Goal: Task Accomplishment & Management: Manage account settings

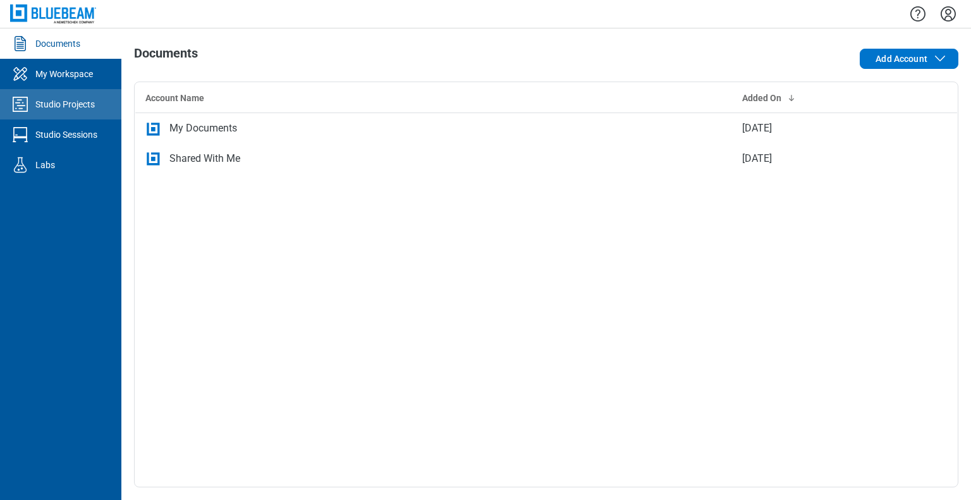
click at [74, 107] on div "Studio Projects" at bounding box center [64, 104] width 59 height 13
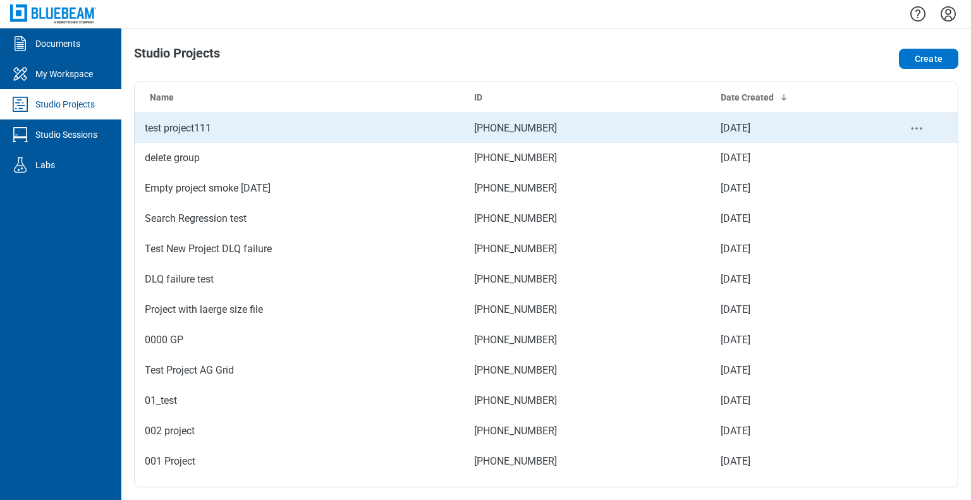
click at [173, 123] on td "test project111" at bounding box center [299, 127] width 329 height 30
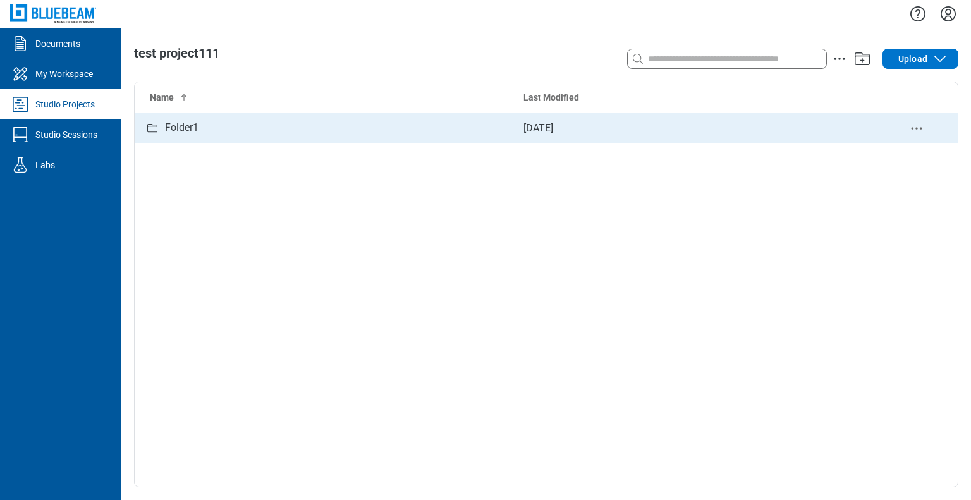
click at [218, 135] on div "Folder1" at bounding box center [324, 128] width 358 height 16
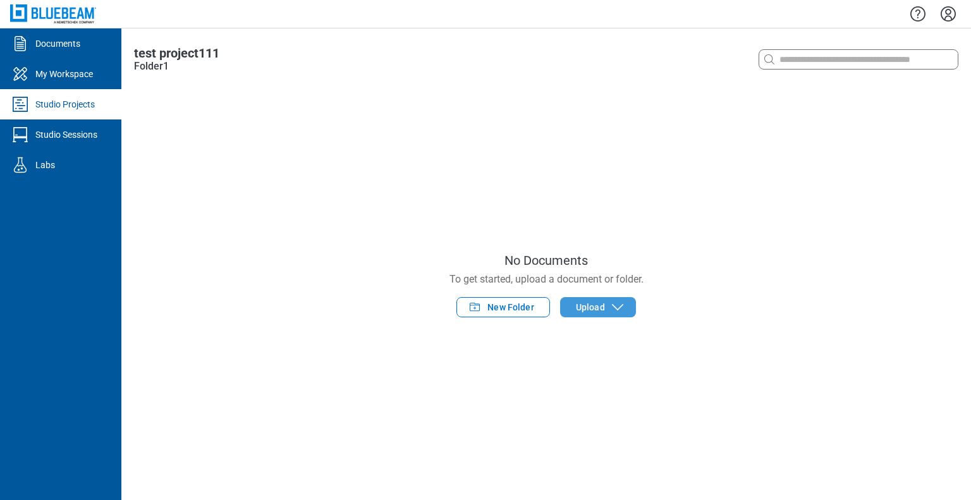
click at [611, 308] on icon "button" at bounding box center [617, 307] width 15 height 15
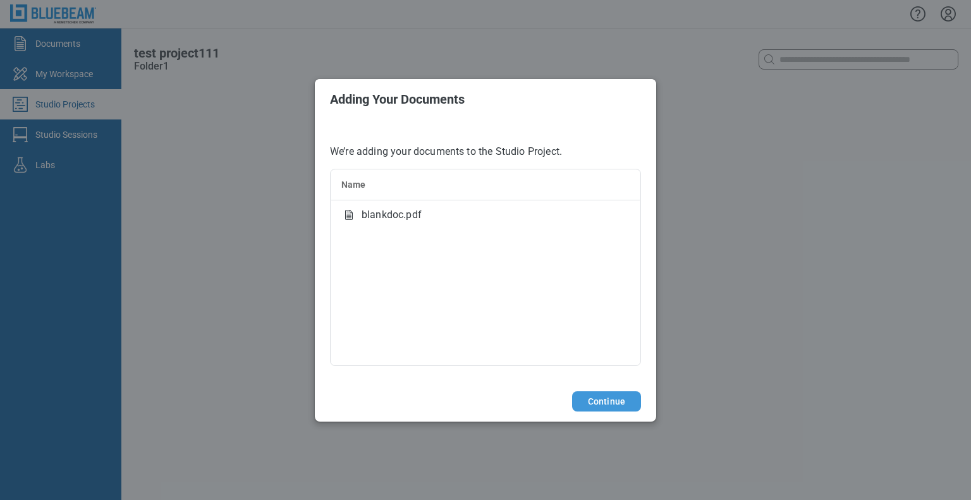
click at [598, 396] on button "Continue" at bounding box center [606, 401] width 69 height 20
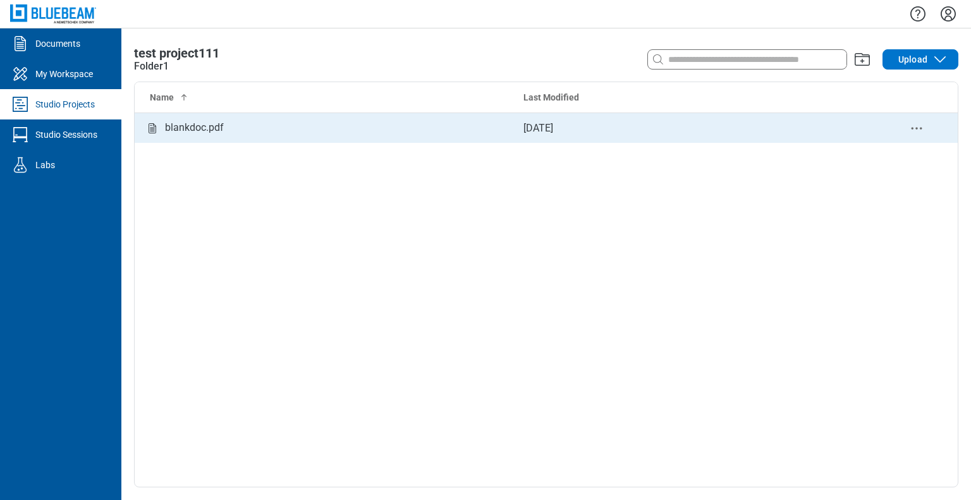
click at [207, 120] on div "blankdoc.pdf" at bounding box center [194, 128] width 59 height 16
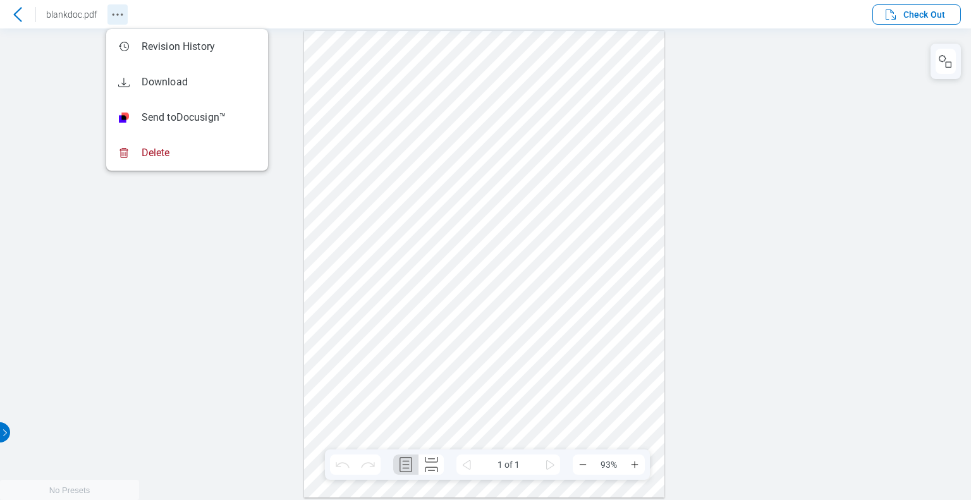
click at [116, 15] on circle "Revision History" at bounding box center [117, 14] width 2 height 2
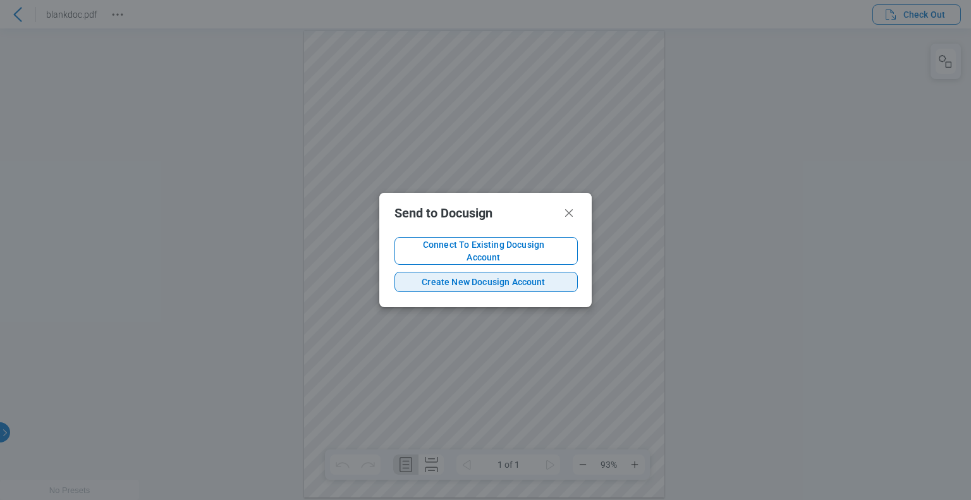
click at [550, 277] on span "Create New Docusign Account" at bounding box center [483, 282] width 157 height 13
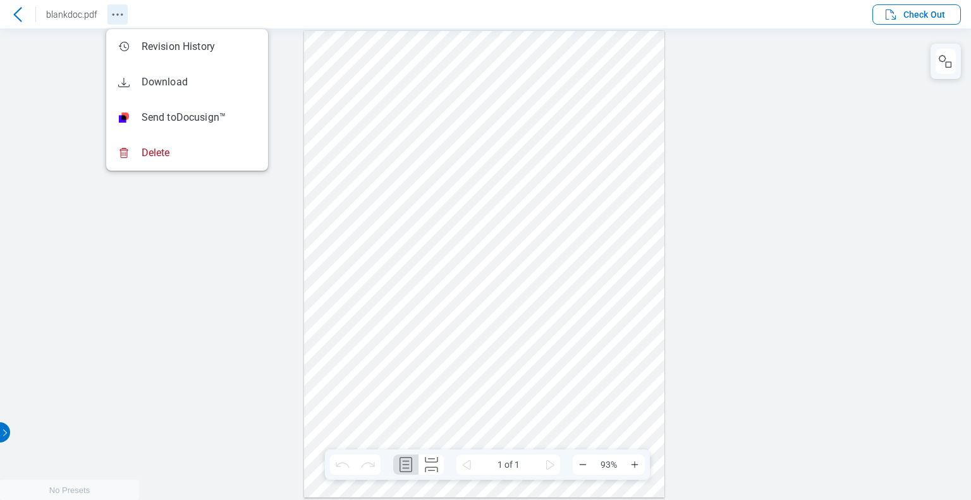
click at [117, 17] on icon "Revision History" at bounding box center [117, 14] width 15 height 15
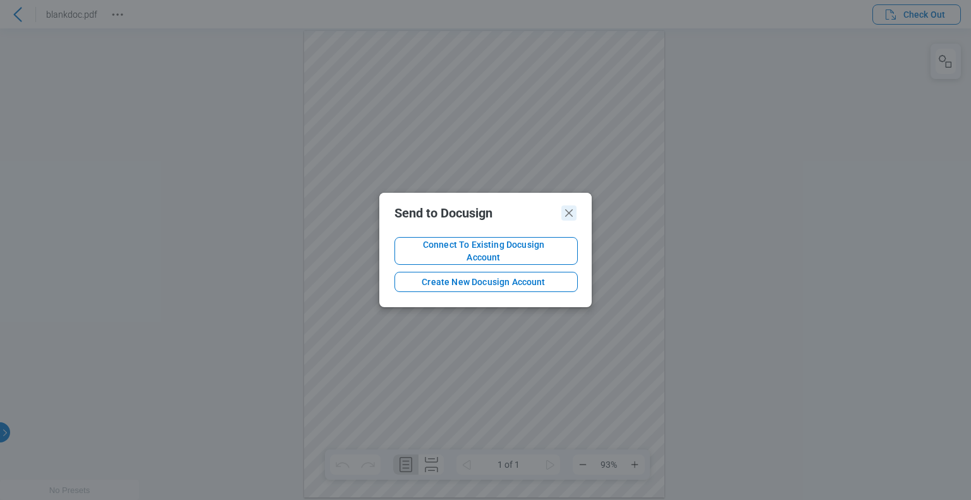
click at [574, 216] on icon "Void Signing Dialog" at bounding box center [568, 212] width 15 height 15
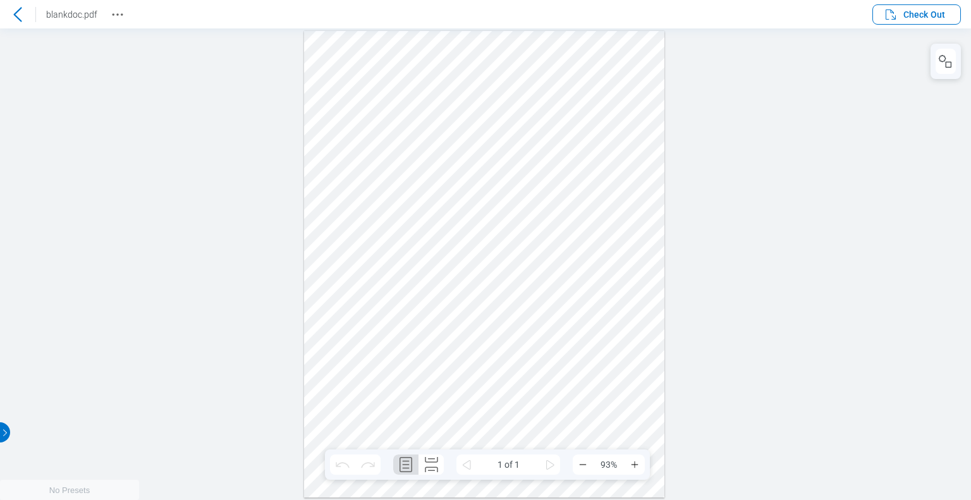
click at [21, 14] on icon at bounding box center [17, 14] width 15 height 15
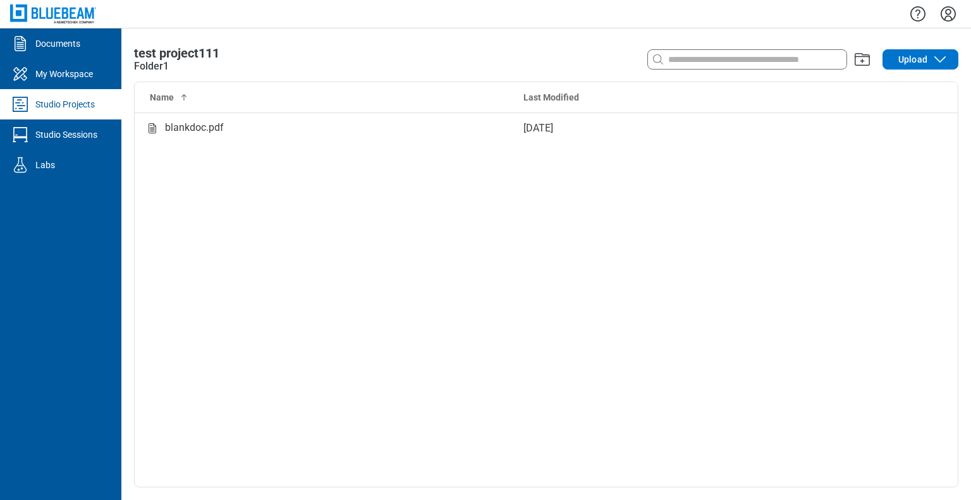
click at [948, 15] on icon "Settings" at bounding box center [947, 13] width 15 height 15
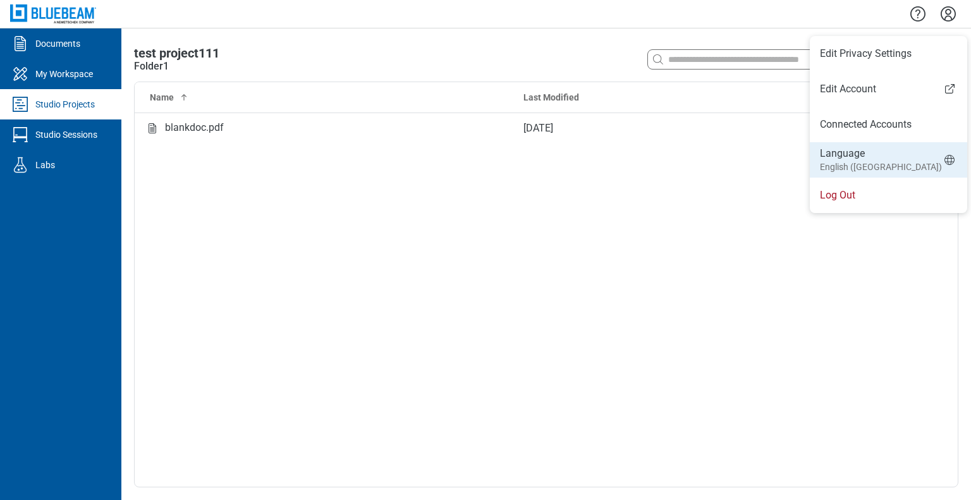
click at [856, 162] on small "English (US)" at bounding box center [881, 167] width 122 height 13
select select "*****"
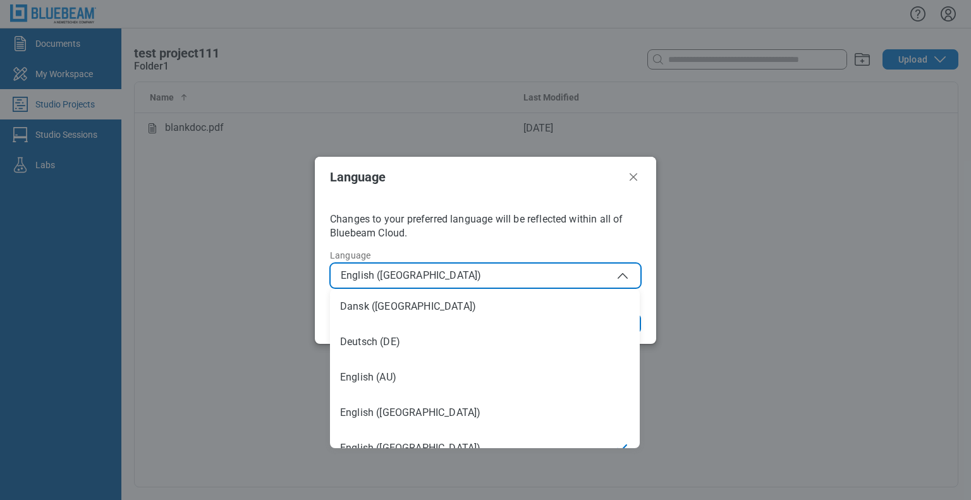
click at [487, 280] on span "English (US)" at bounding box center [485, 275] width 289 height 15
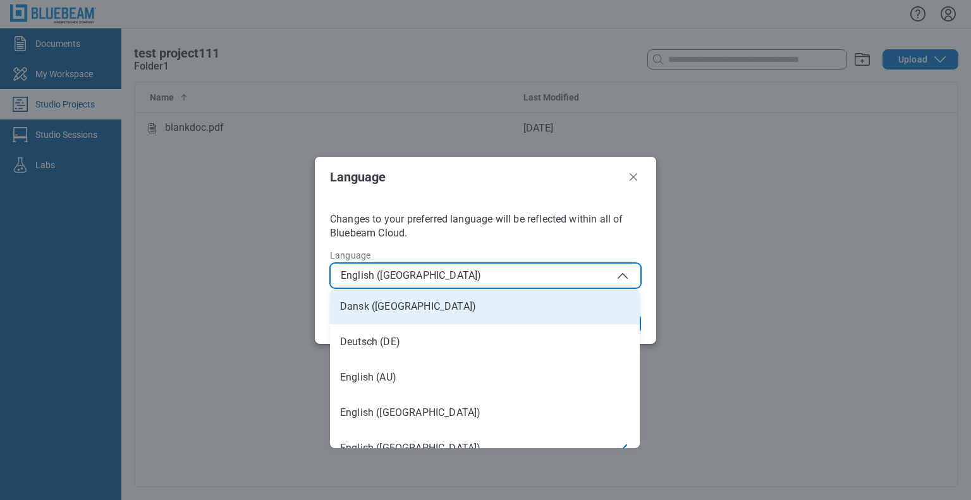
scroll to position [18, 0]
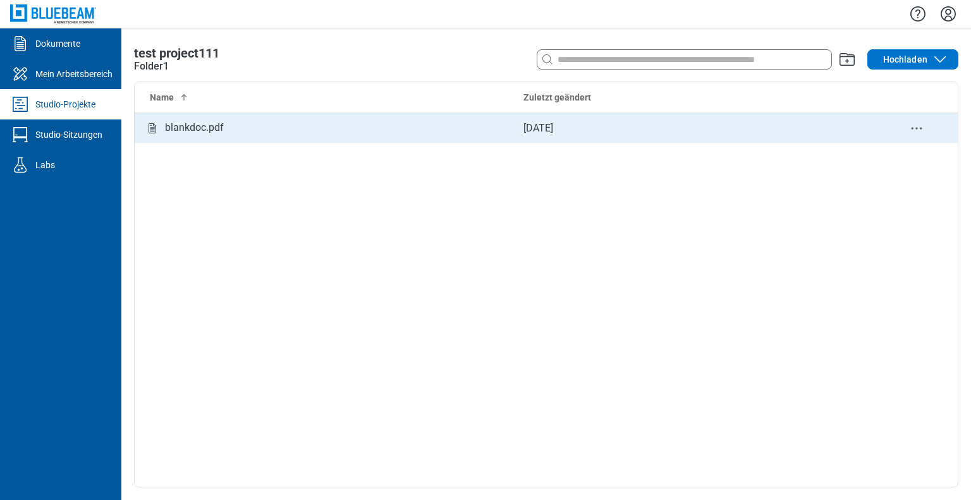
click at [183, 125] on div "blankdoc.pdf" at bounding box center [194, 128] width 59 height 16
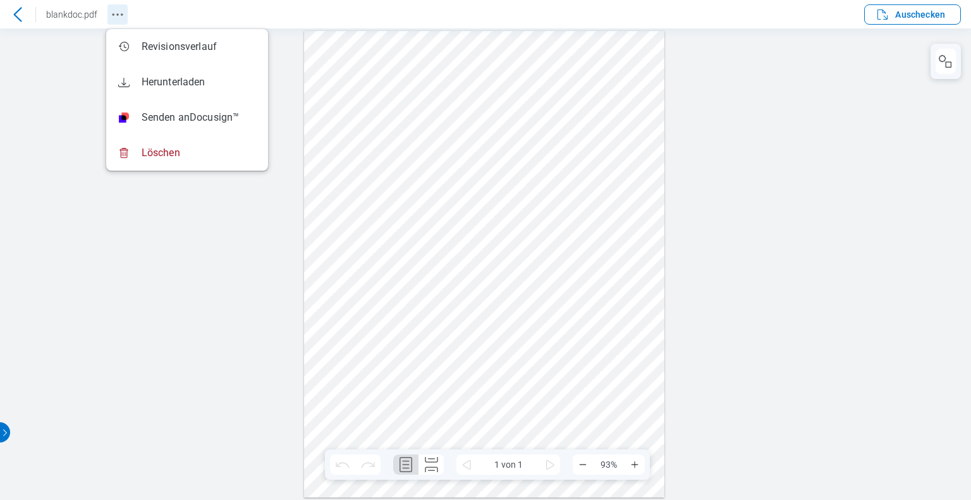
click at [121, 14] on circle "Revision History" at bounding box center [122, 14] width 2 height 2
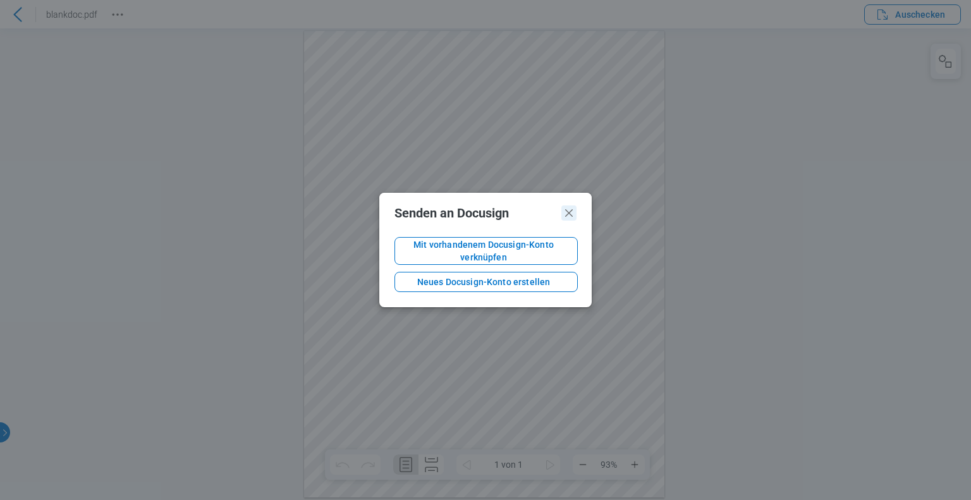
click at [562, 217] on icon "Dialogfeld „Signatur aufheben“" at bounding box center [568, 212] width 15 height 15
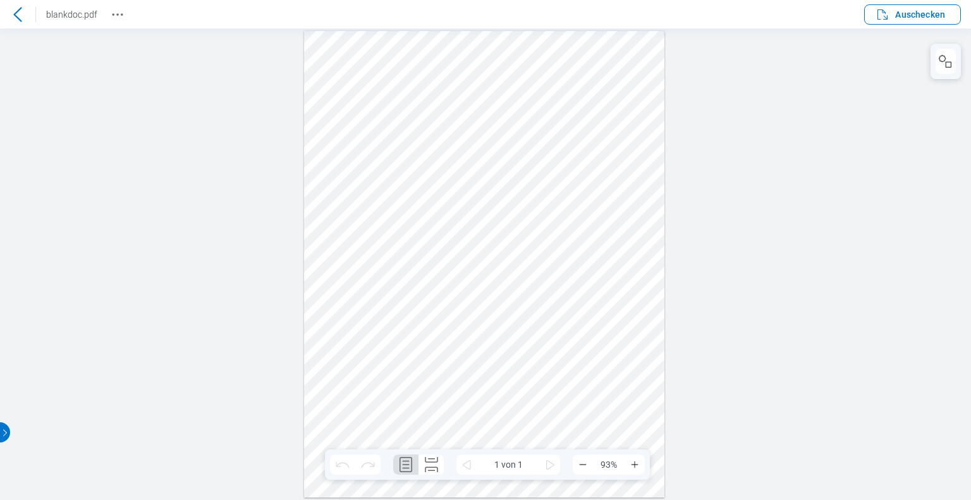
click at [16, 8] on icon at bounding box center [17, 14] width 15 height 15
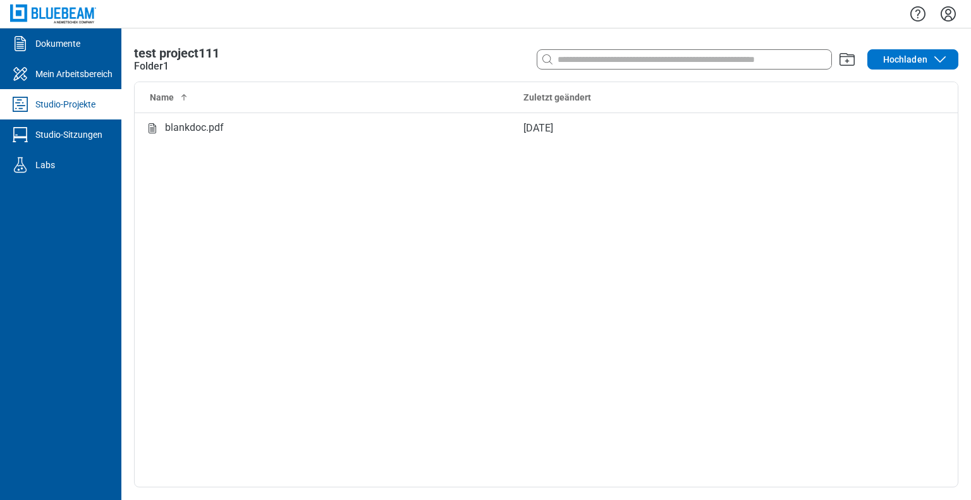
click at [952, 15] on icon "Einstellungen" at bounding box center [948, 14] width 20 height 20
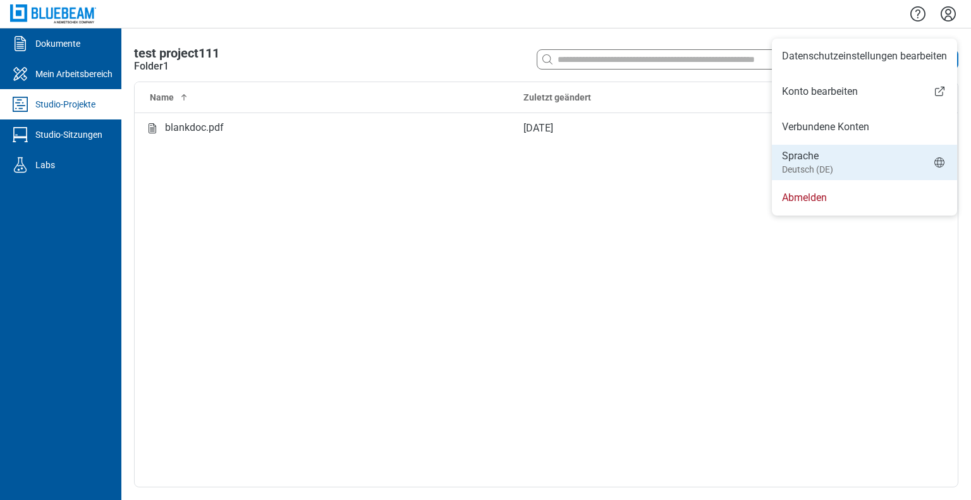
click at [818, 161] on div "Sprache Deutsch (DE)" at bounding box center [807, 162] width 51 height 27
select select "*****"
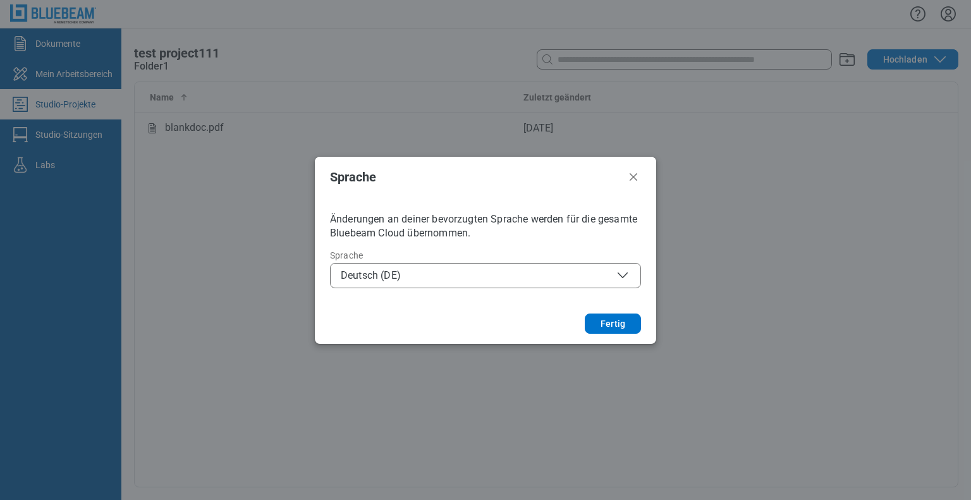
click at [506, 281] on span "Deutsch (DE)" at bounding box center [485, 275] width 289 height 15
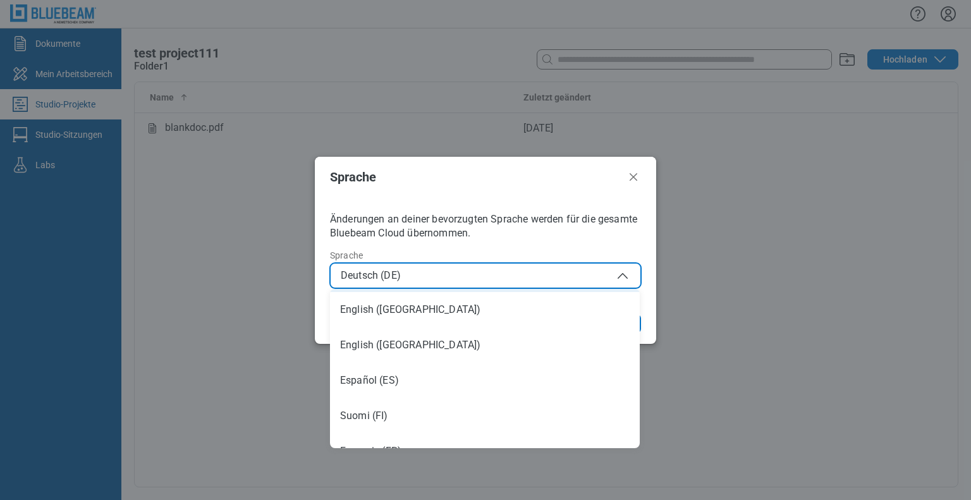
scroll to position [126, 0]
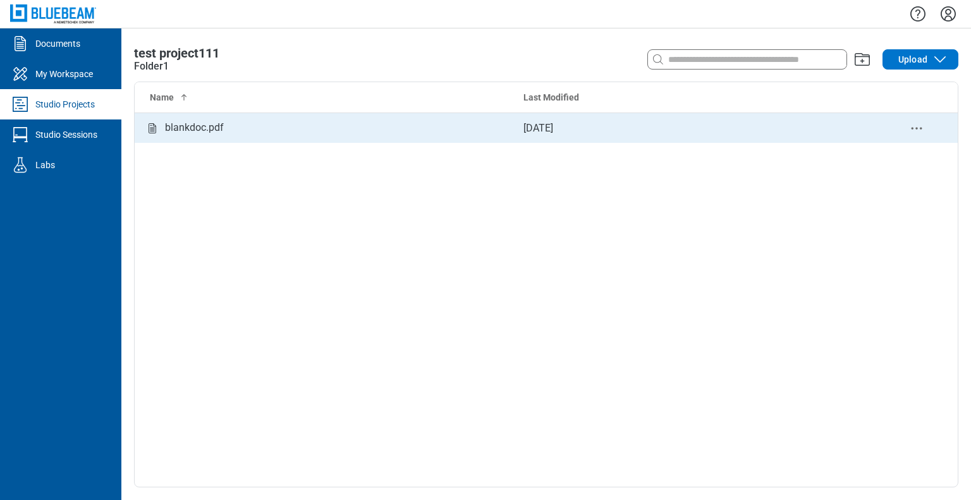
click at [216, 130] on div "blankdoc.pdf" at bounding box center [194, 128] width 59 height 16
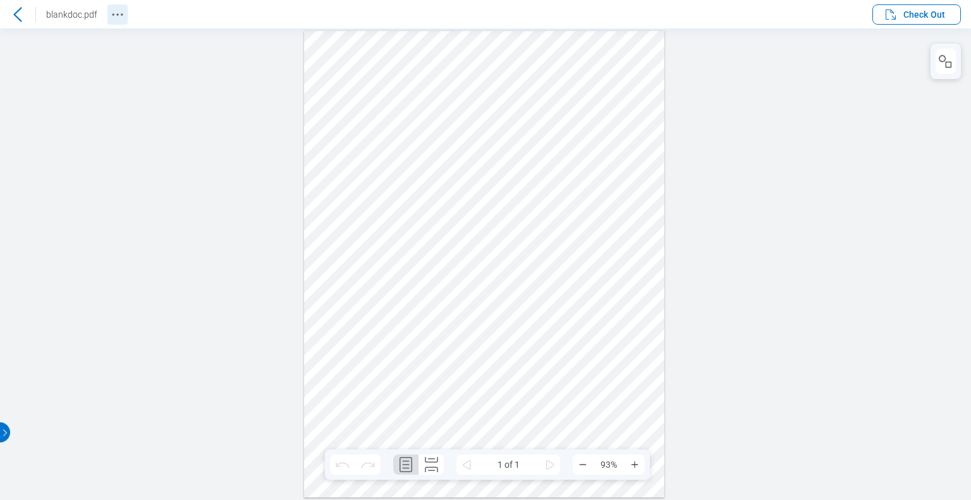
click at [110, 18] on icon "Revision History" at bounding box center [117, 14] width 15 height 15
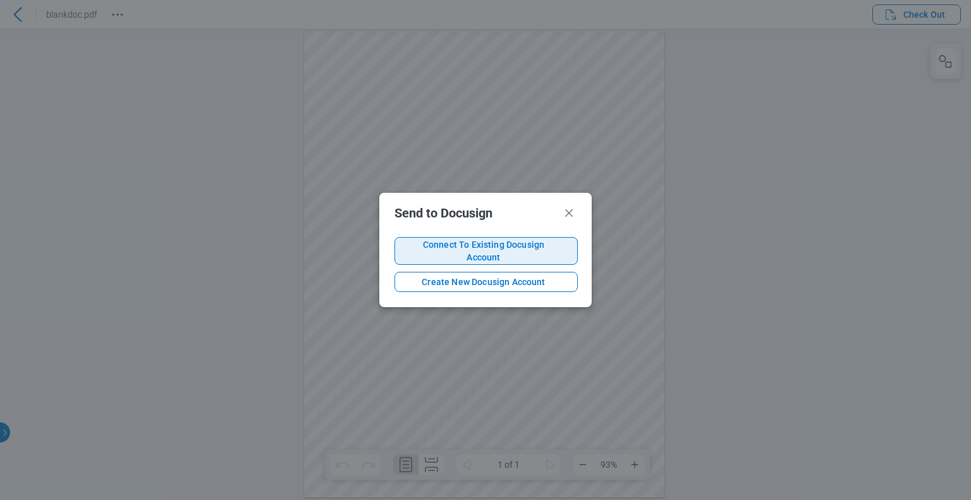
click at [472, 251] on span "Connect To Existing Docusign Account" at bounding box center [483, 250] width 157 height 25
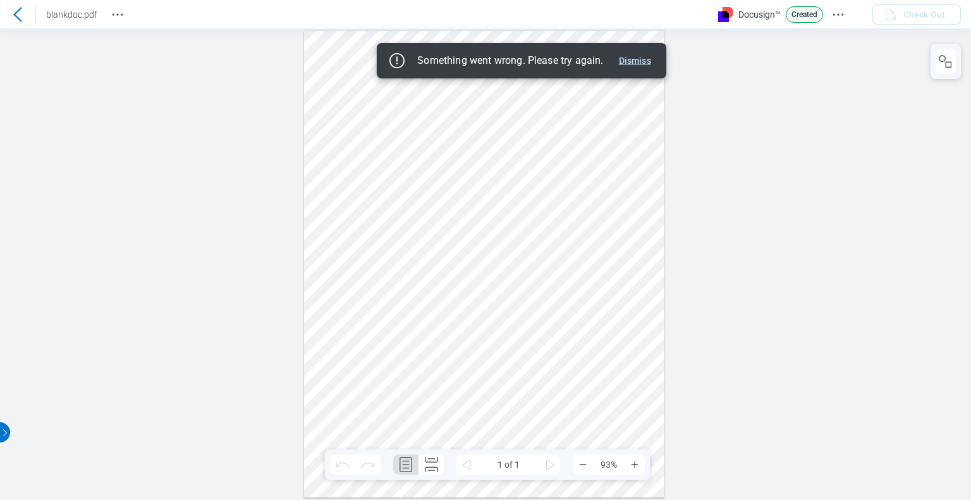
click at [637, 62] on button "Dismiss" at bounding box center [635, 60] width 42 height 15
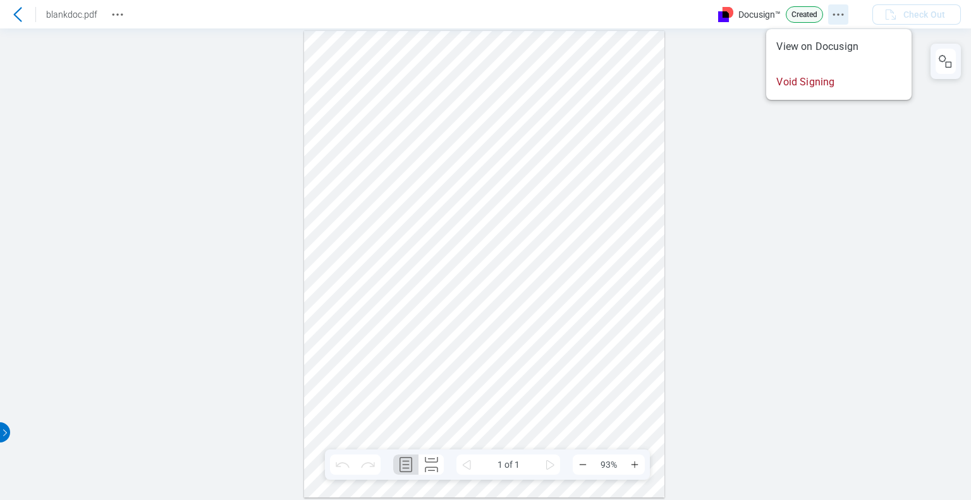
click at [840, 16] on icon "Docusign Menu" at bounding box center [837, 14] width 15 height 15
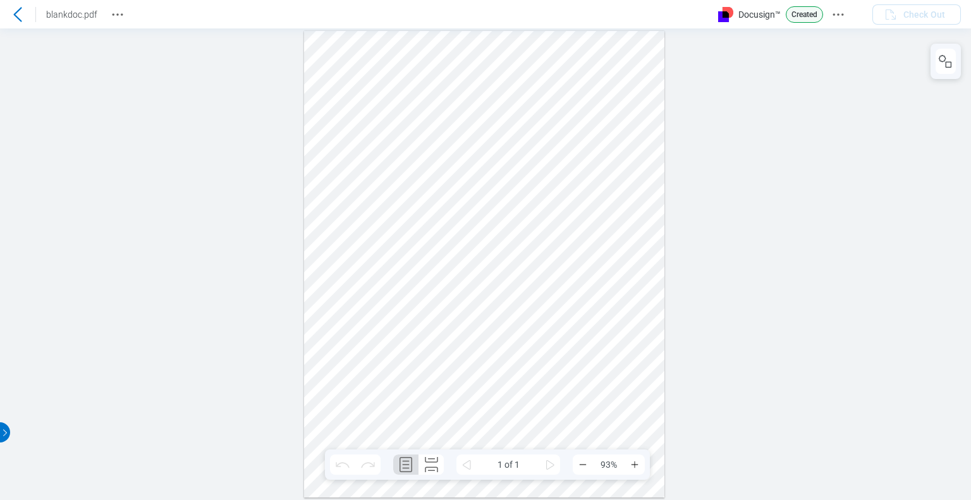
click at [22, 7] on icon at bounding box center [17, 14] width 15 height 15
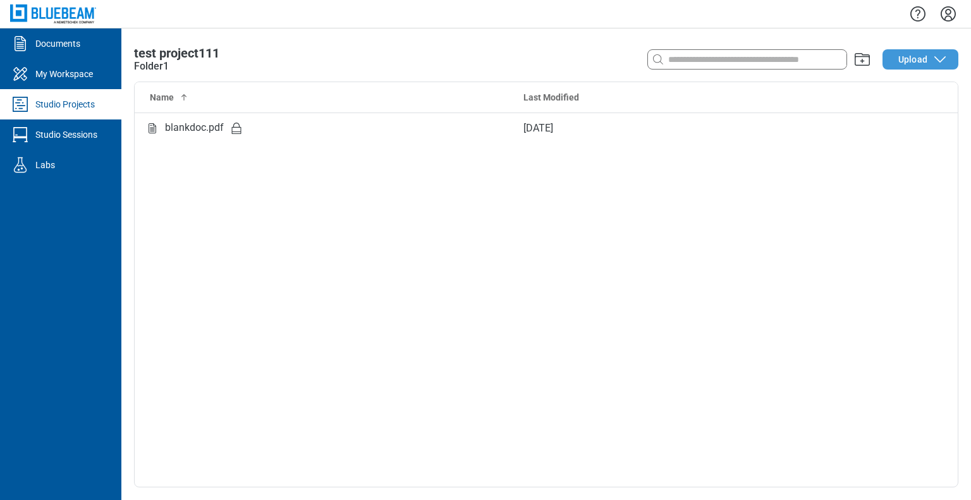
click at [924, 63] on span "Upload" at bounding box center [912, 59] width 29 height 13
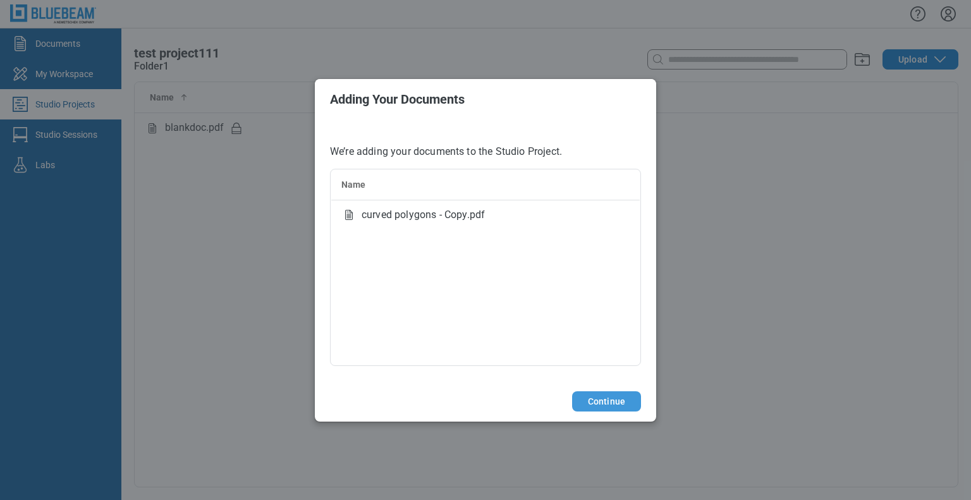
click at [628, 399] on button "Continue" at bounding box center [606, 401] width 69 height 20
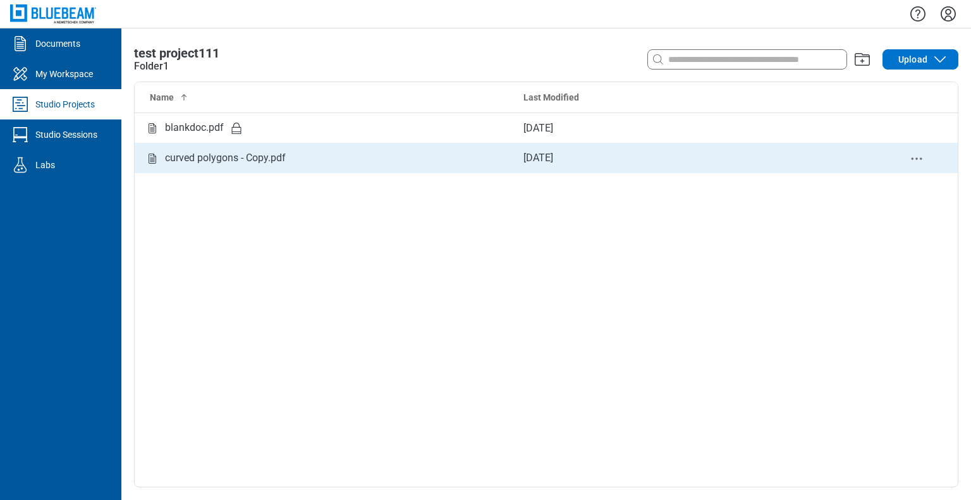
click at [291, 154] on div "curved polygons - Copy.pdf" at bounding box center [324, 158] width 358 height 16
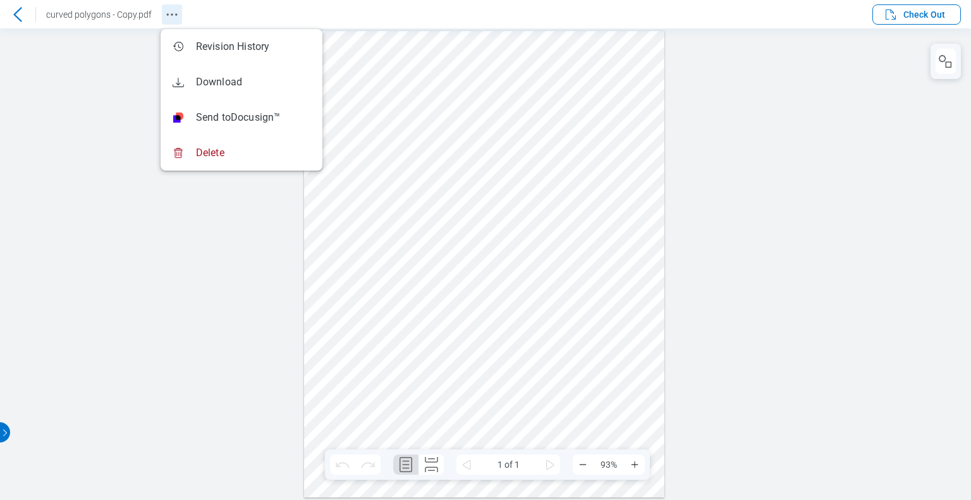
click at [167, 15] on icon "Revision History" at bounding box center [171, 14] width 15 height 15
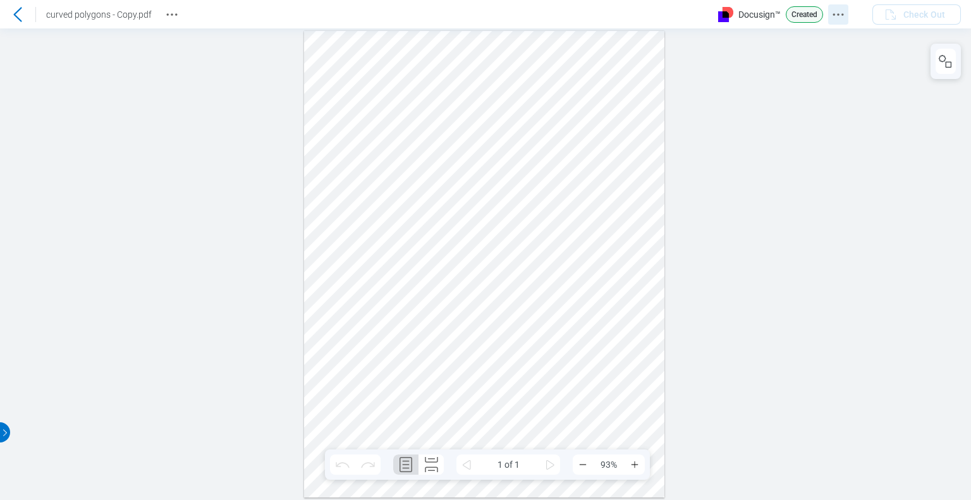
click at [835, 16] on icon "Docusign Menu" at bounding box center [837, 14] width 15 height 15
click at [843, 19] on icon "Docusign Menu" at bounding box center [837, 14] width 15 height 15
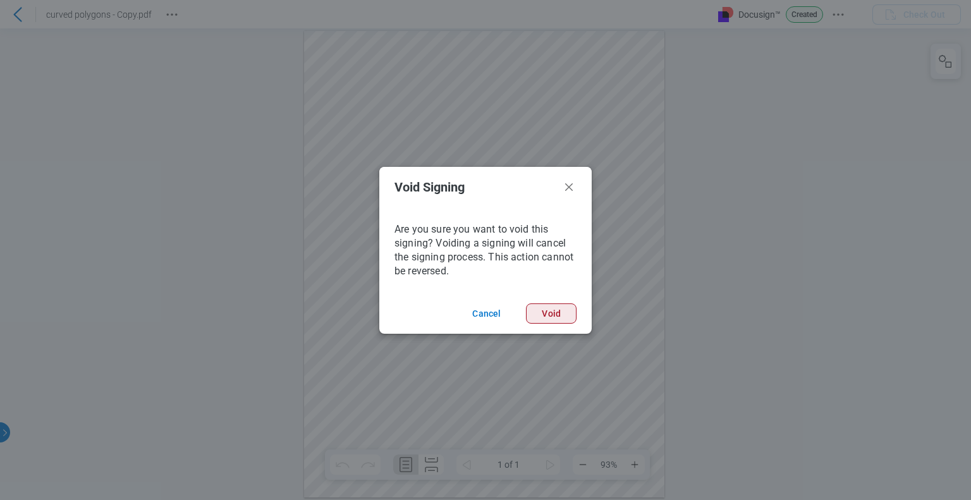
click at [552, 318] on button "Void" at bounding box center [551, 313] width 51 height 20
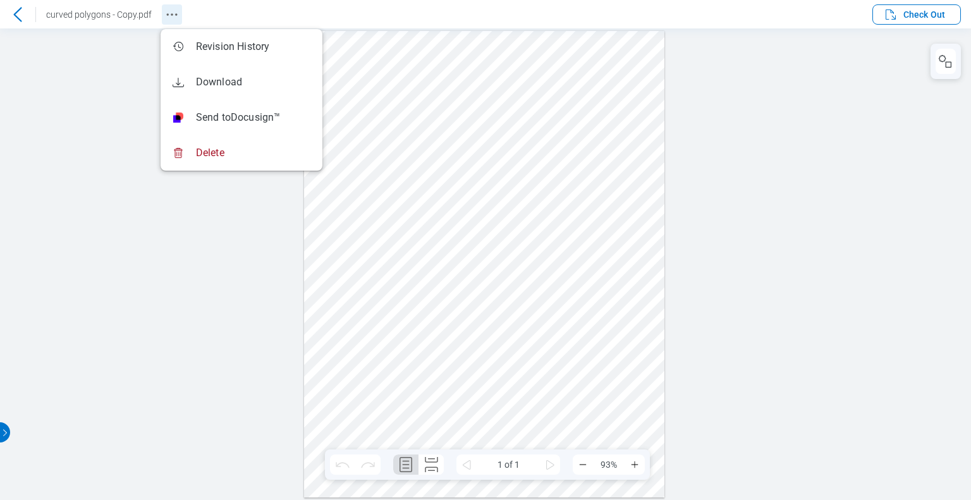
click at [171, 12] on icon "Revision History" at bounding box center [171, 14] width 15 height 15
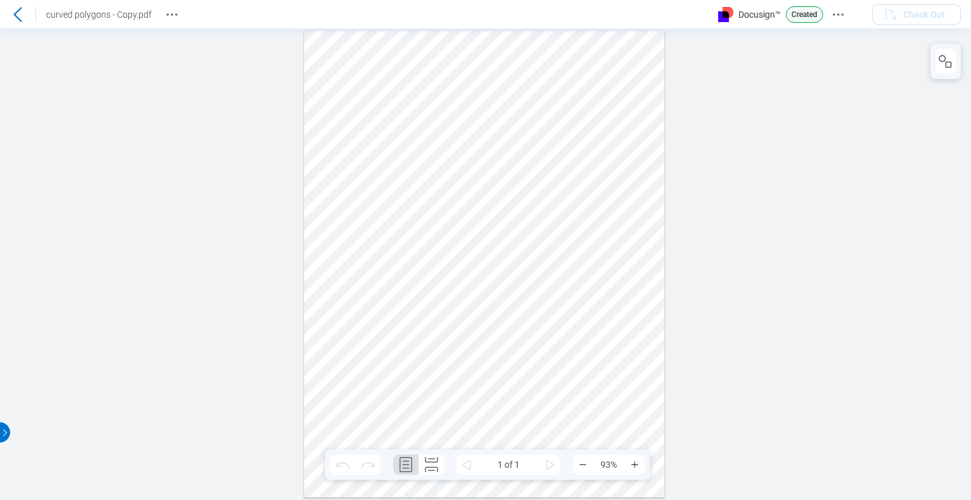
click at [15, 13] on icon at bounding box center [17, 14] width 8 height 15
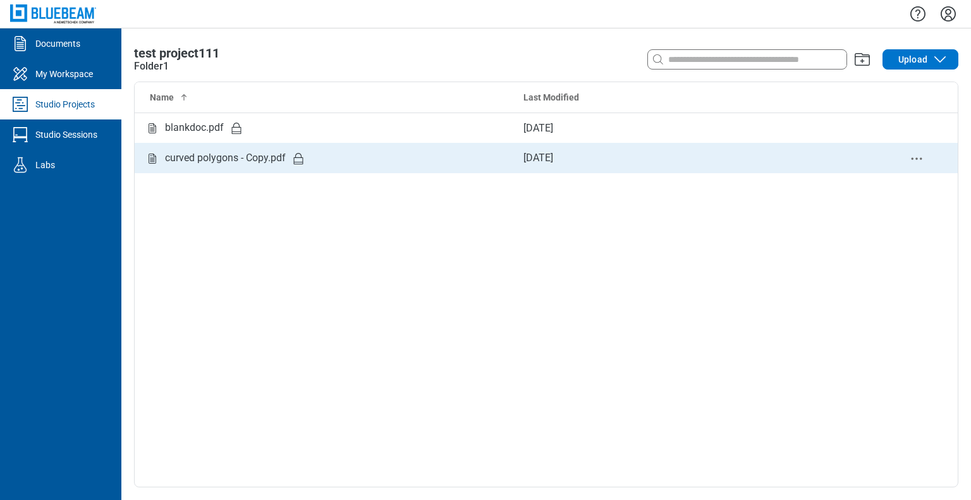
click at [302, 161] on icon "Studio items table" at bounding box center [298, 158] width 15 height 15
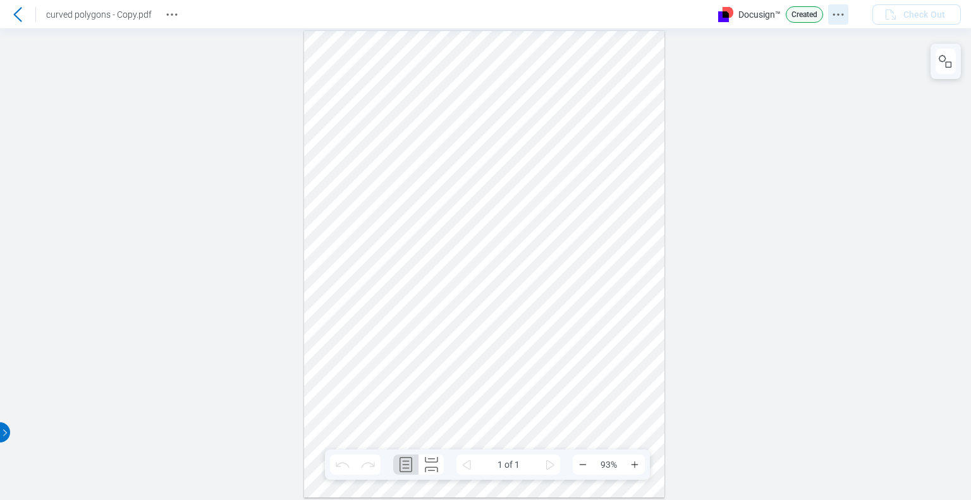
click at [842, 20] on icon "Docusign Menu" at bounding box center [837, 14] width 15 height 15
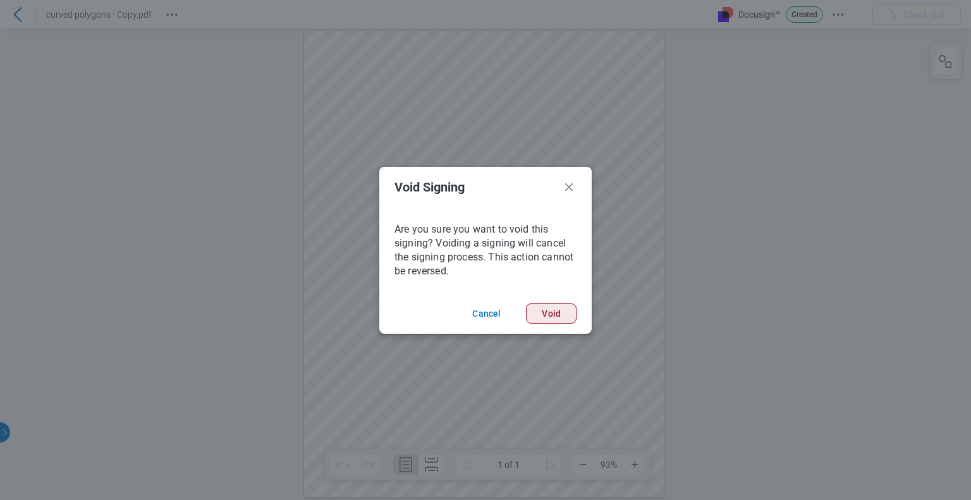
click at [549, 320] on button "Void" at bounding box center [551, 313] width 51 height 20
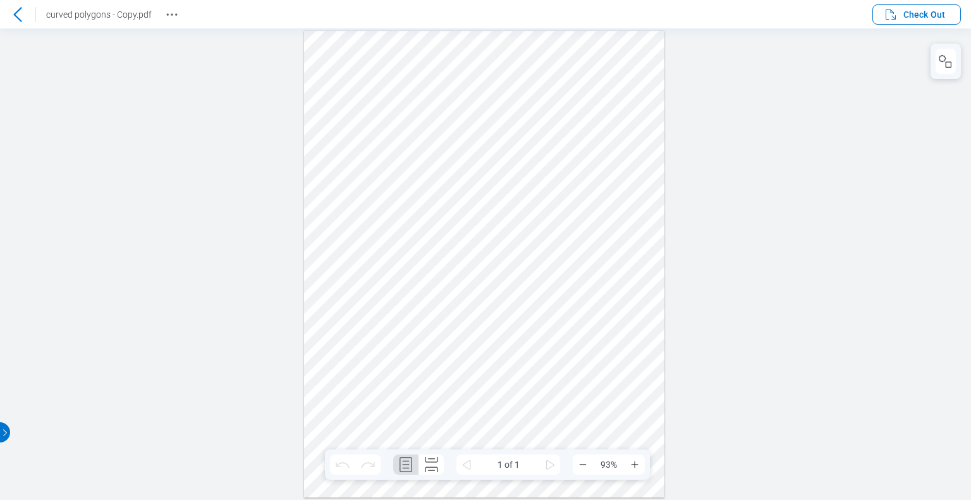
click at [15, 8] on icon at bounding box center [17, 14] width 15 height 15
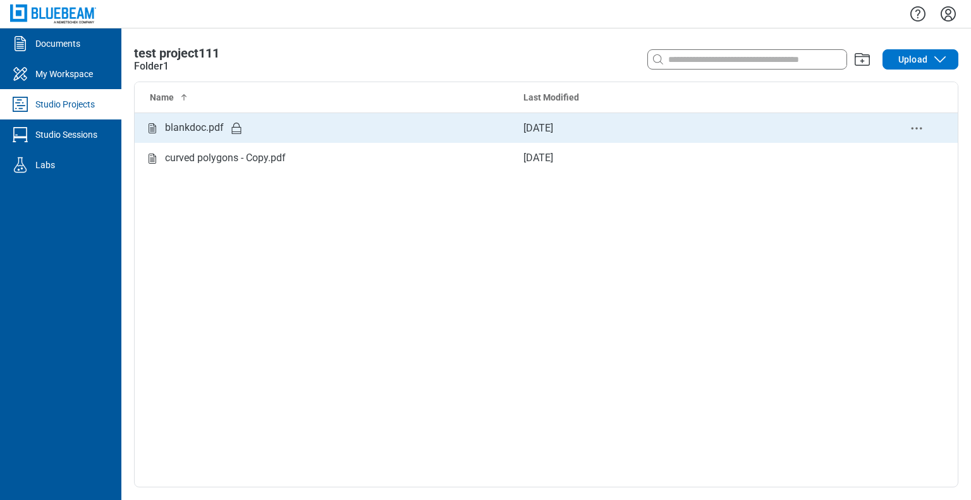
click at [377, 123] on div "blankdoc.pdf" at bounding box center [324, 128] width 358 height 16
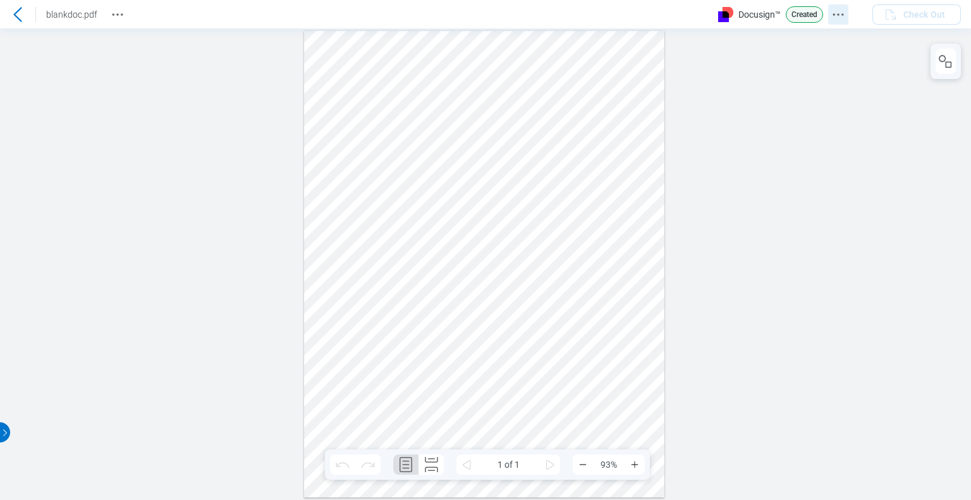
click at [833, 15] on icon "Docusign Menu" at bounding box center [837, 14] width 15 height 15
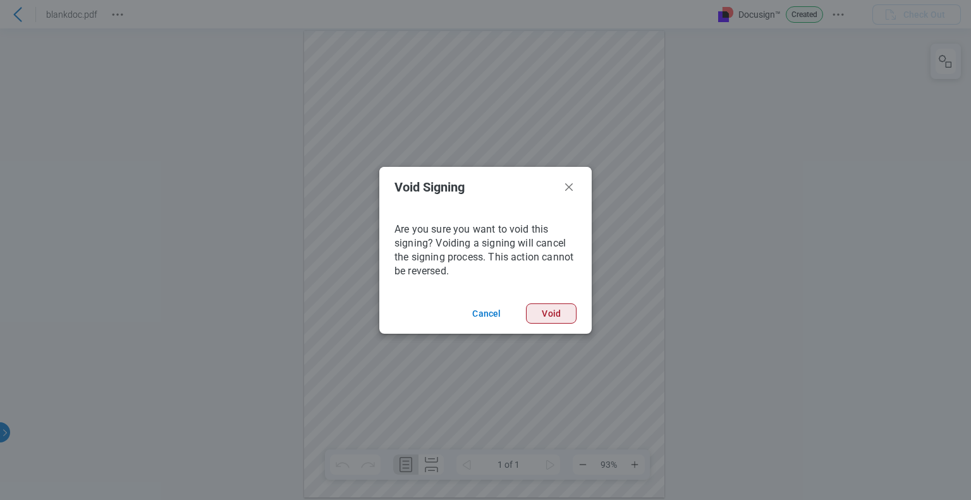
click at [544, 319] on button "Void" at bounding box center [551, 313] width 51 height 20
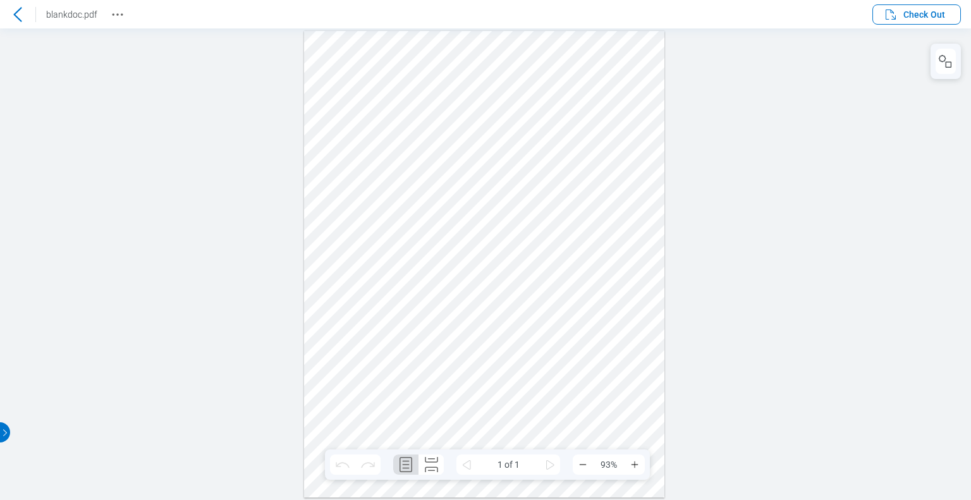
click at [21, 9] on icon at bounding box center [17, 14] width 15 height 15
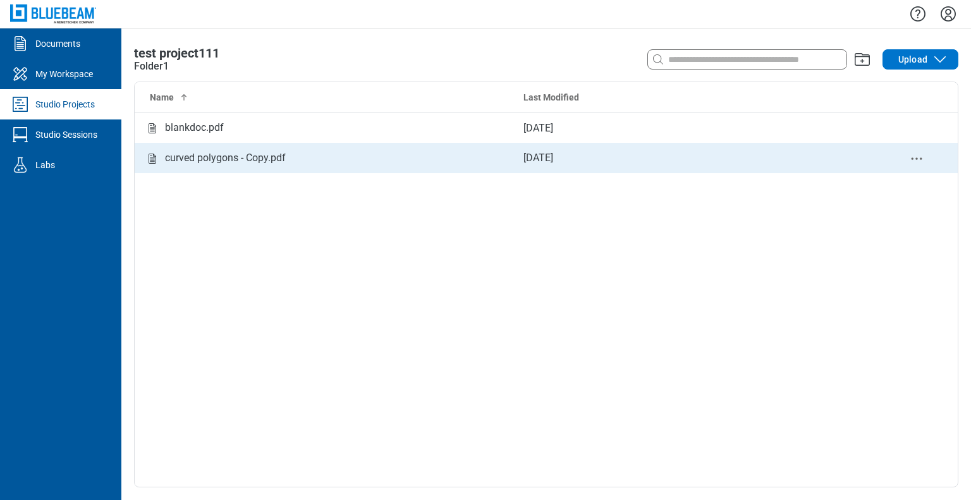
click at [273, 157] on div "curved polygons - Copy.pdf" at bounding box center [225, 158] width 121 height 16
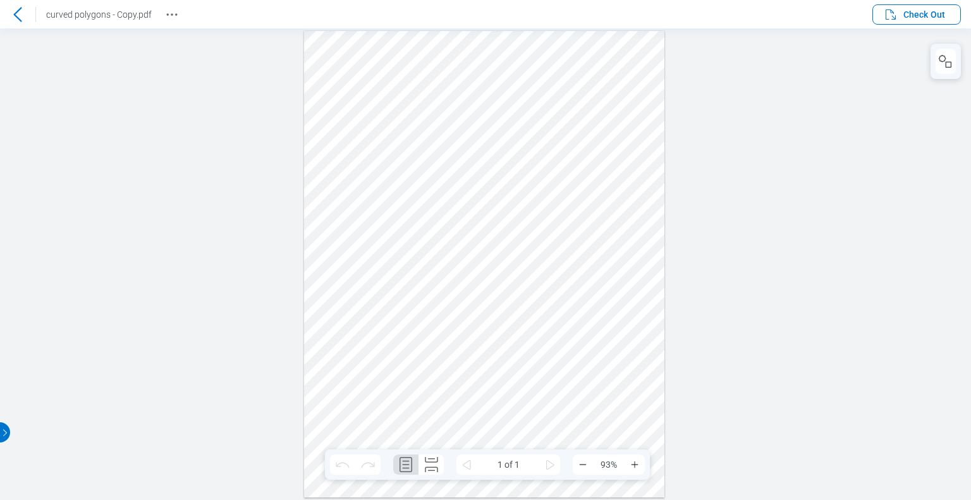
click at [25, 18] on icon at bounding box center [17, 14] width 15 height 15
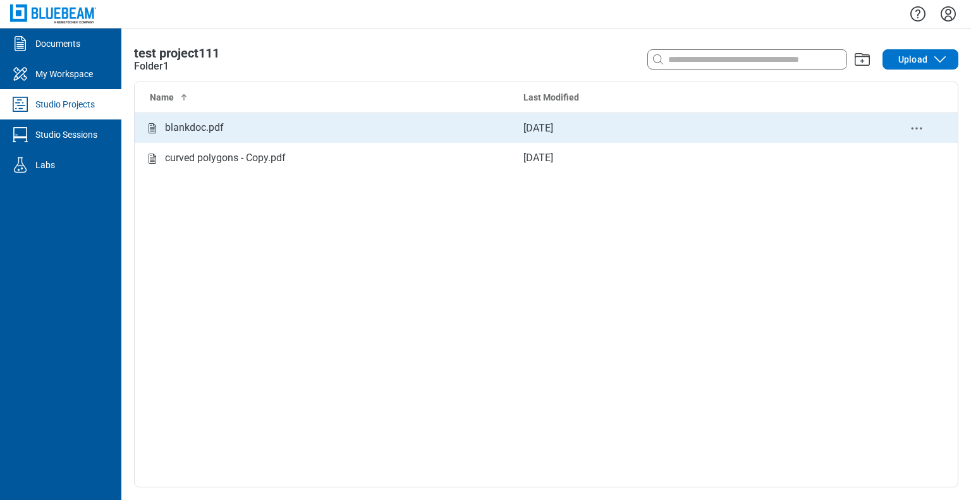
click at [217, 124] on div "blankdoc.pdf" at bounding box center [194, 128] width 59 height 16
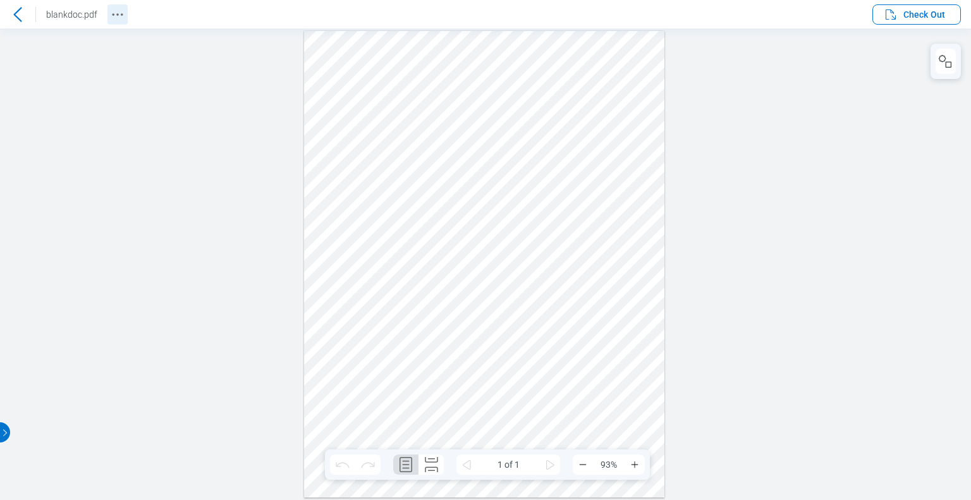
click at [123, 20] on icon "Revision History" at bounding box center [117, 14] width 15 height 15
click at [844, 18] on icon "Docusign Menu" at bounding box center [837, 14] width 15 height 15
click at [20, 15] on icon at bounding box center [17, 14] width 15 height 15
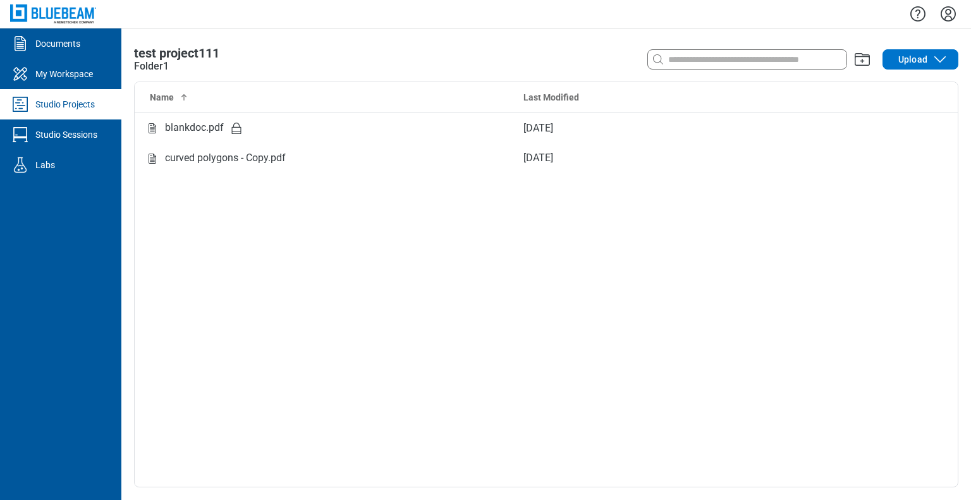
click at [943, 13] on icon "Settings" at bounding box center [948, 14] width 20 height 20
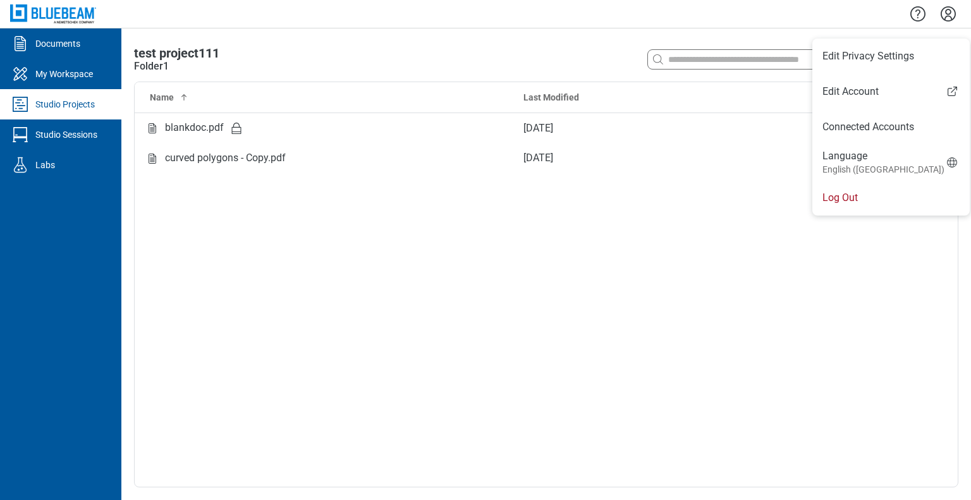
click at [842, 202] on li "Log Out" at bounding box center [890, 197] width 157 height 35
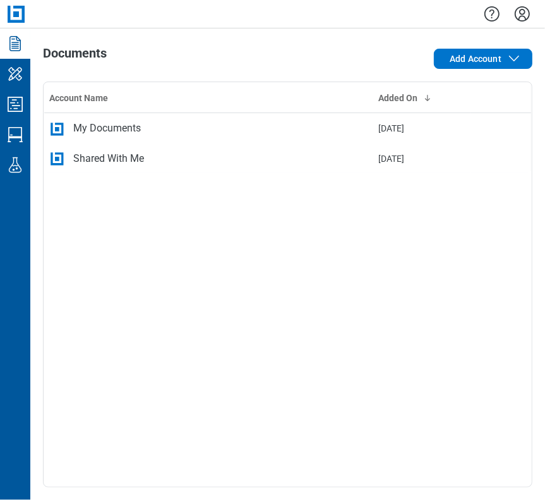
click at [520, 11] on icon "Settings" at bounding box center [522, 13] width 15 height 15
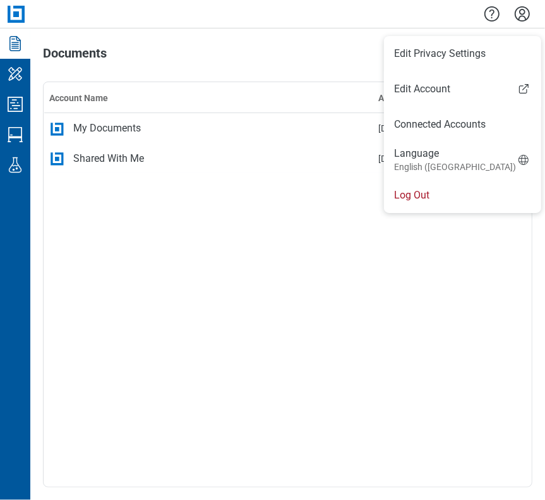
drag, startPoint x: 446, startPoint y: 190, endPoint x: 502, endPoint y: 221, distance: 63.9
click at [446, 190] on li "Log Out" at bounding box center [462, 195] width 157 height 35
